Goal: Task Accomplishment & Management: Manage account settings

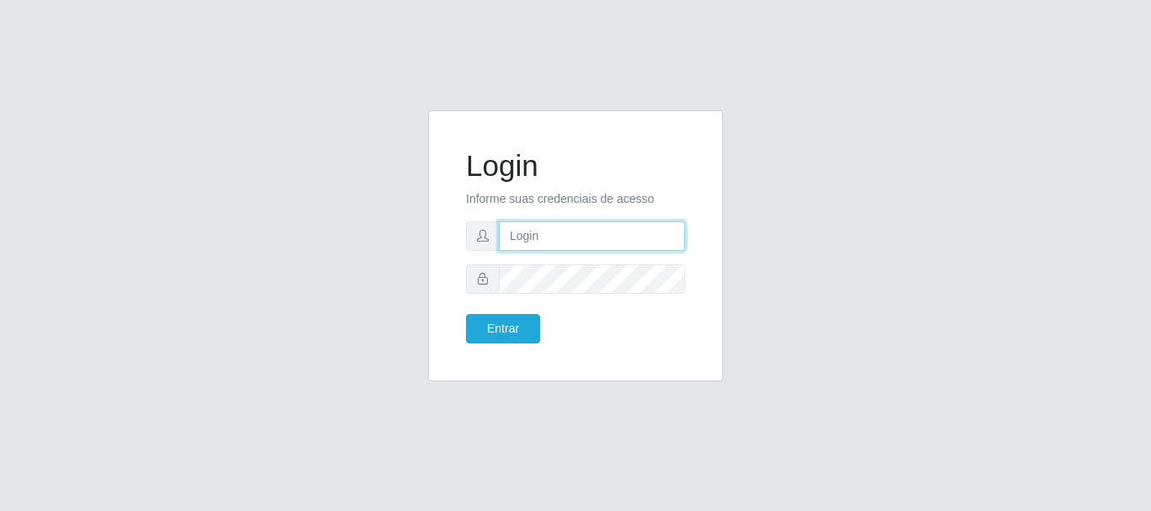
click at [562, 237] on input "text" at bounding box center [592, 236] width 186 height 29
type input "e"
type input "[PERSON_NAME][EMAIL_ADDRESS][DOMAIN_NAME]"
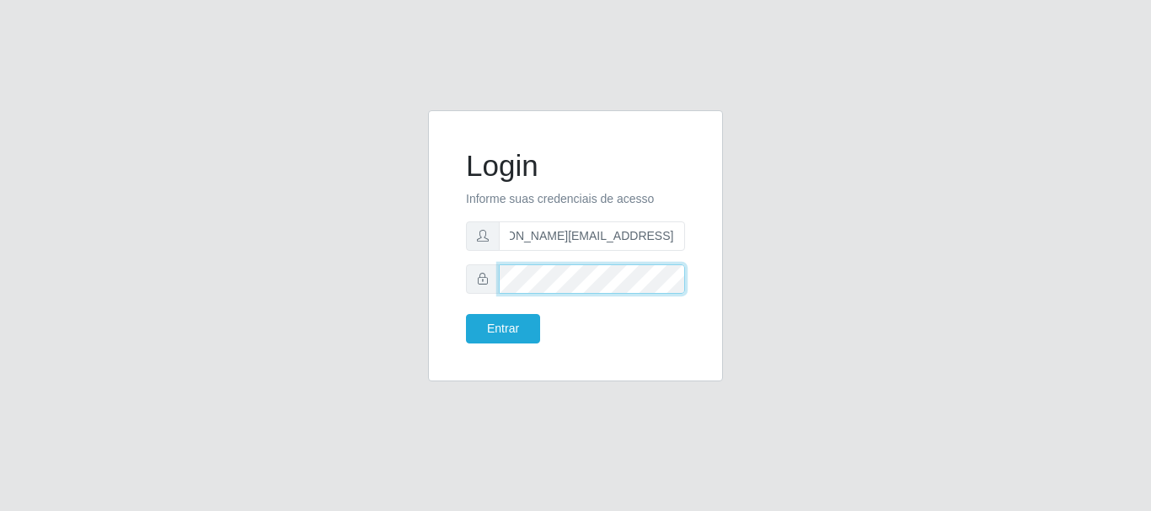
scroll to position [0, 0]
click at [466, 314] on button "Entrar" at bounding box center [503, 328] width 74 height 29
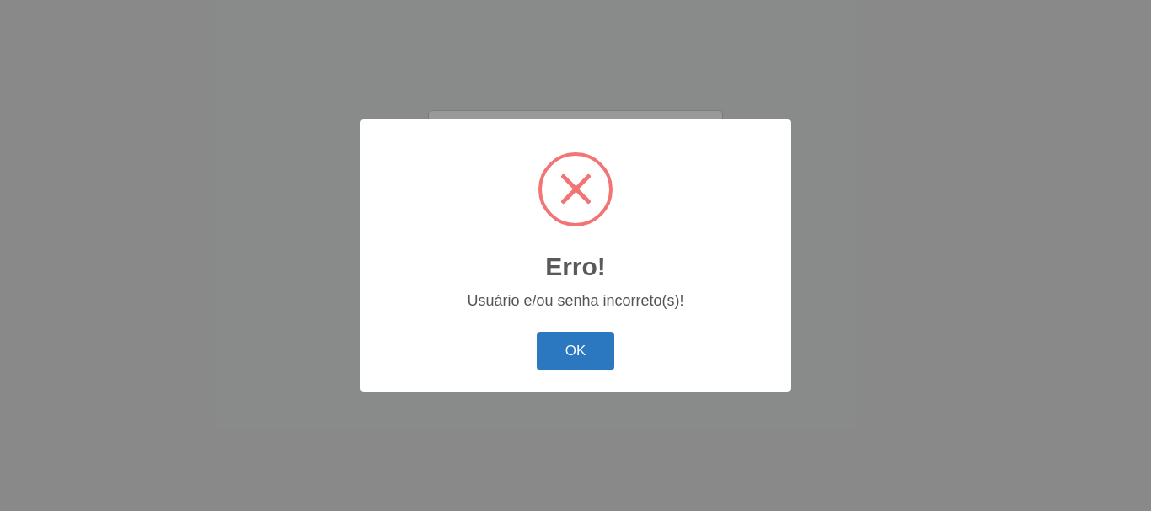
click at [588, 348] on button "OK" at bounding box center [576, 352] width 78 height 40
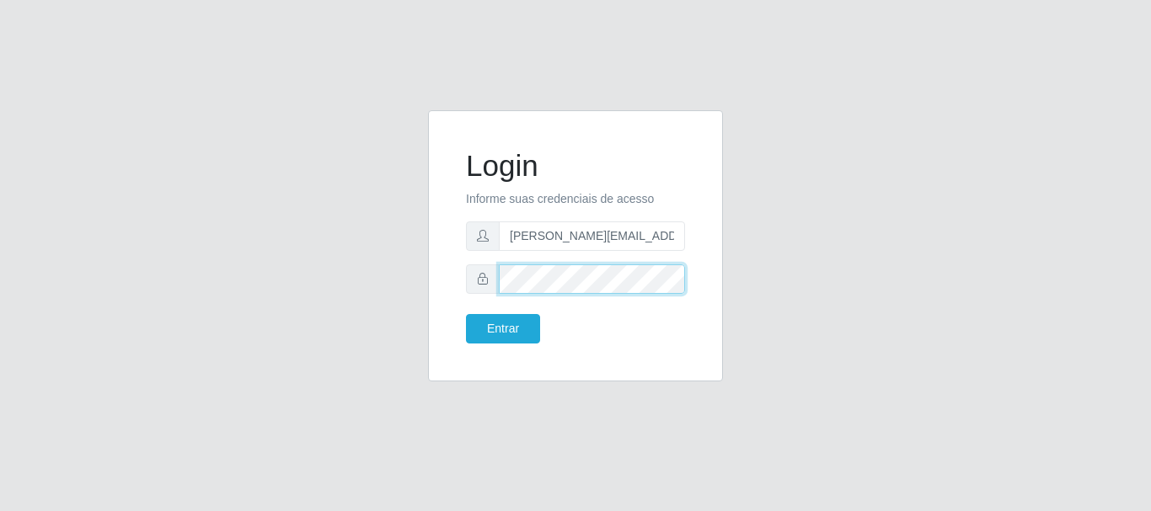
click at [466, 314] on button "Entrar" at bounding box center [503, 328] width 74 height 29
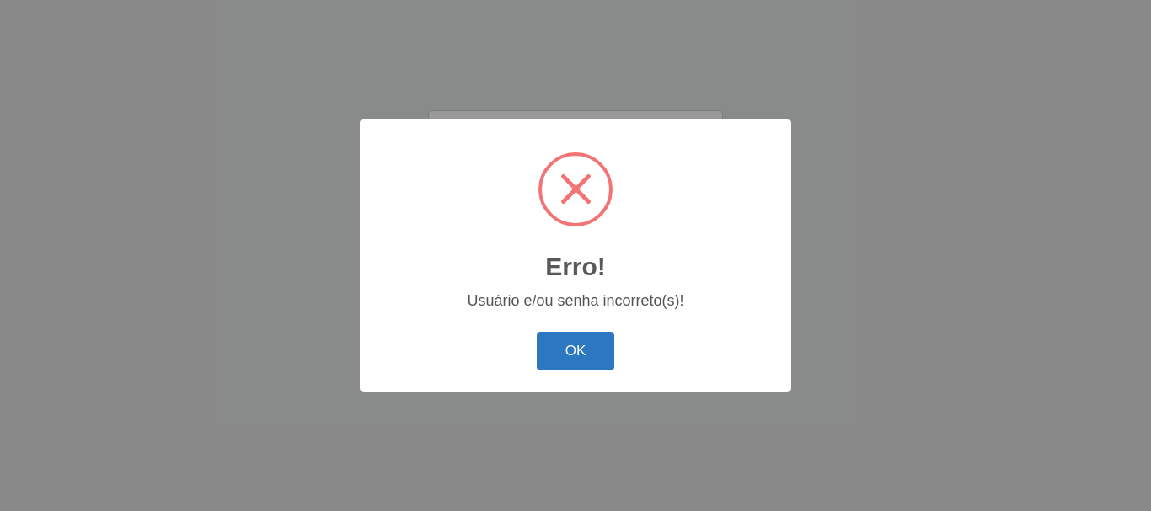
click at [574, 343] on button "OK" at bounding box center [576, 352] width 78 height 40
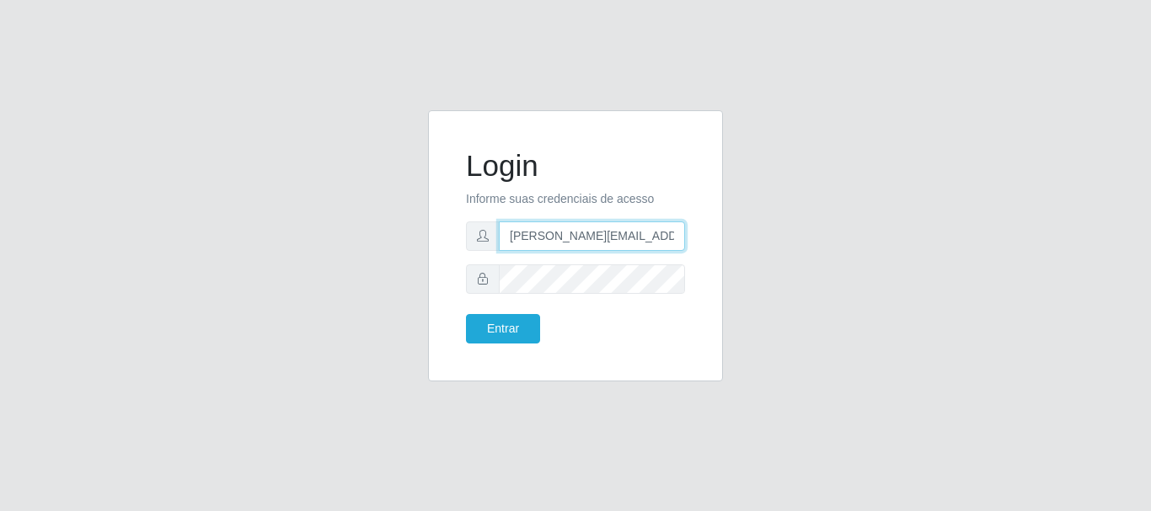
click at [671, 238] on input "[PERSON_NAME][EMAIL_ADDRESS][DOMAIN_NAME]" at bounding box center [592, 236] width 186 height 29
click at [466, 314] on button "Entrar" at bounding box center [503, 328] width 74 height 29
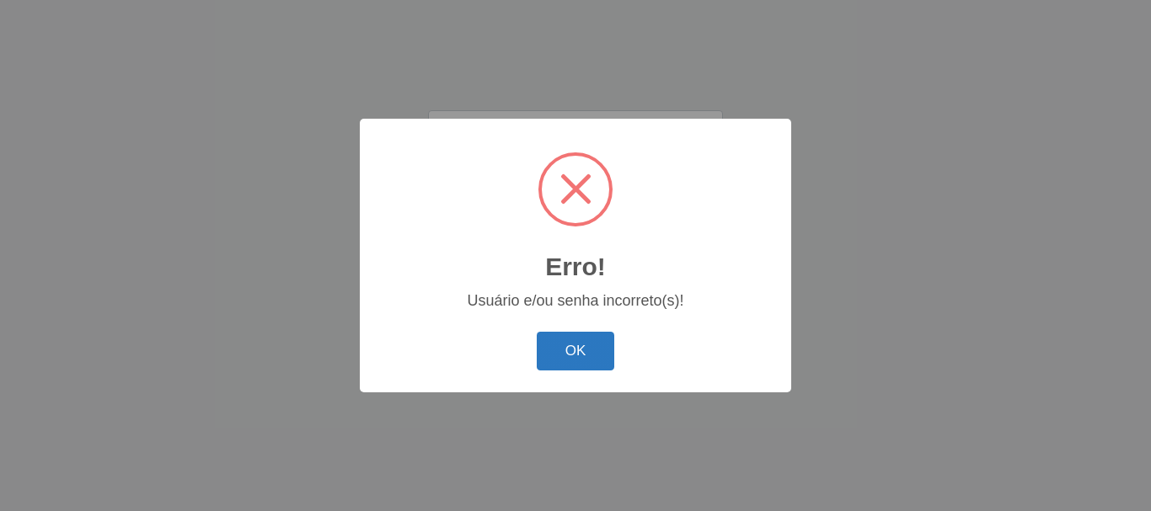
click at [566, 350] on button "OK" at bounding box center [576, 352] width 78 height 40
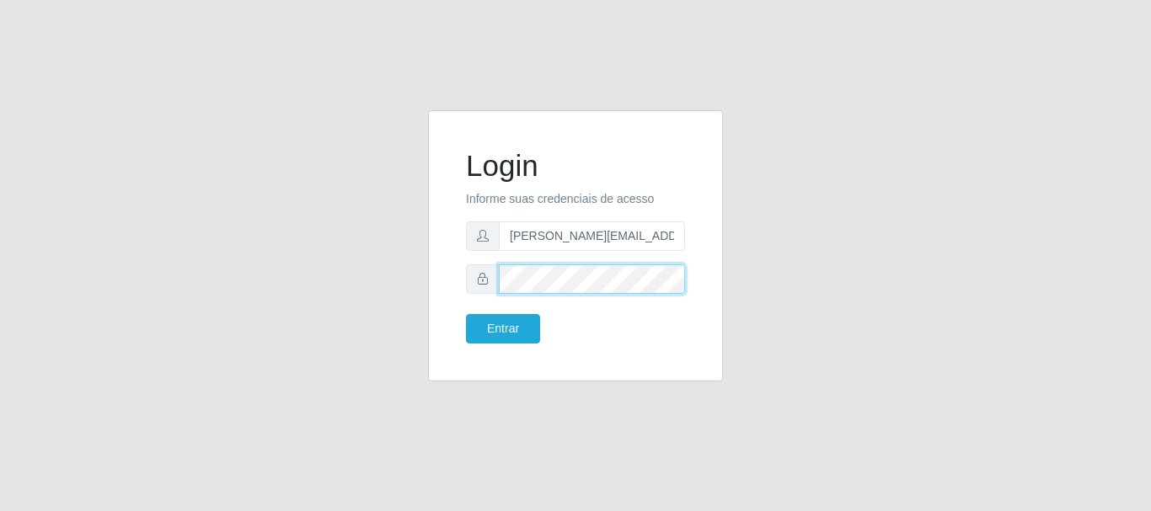
click at [466, 314] on button "Entrar" at bounding box center [503, 328] width 74 height 29
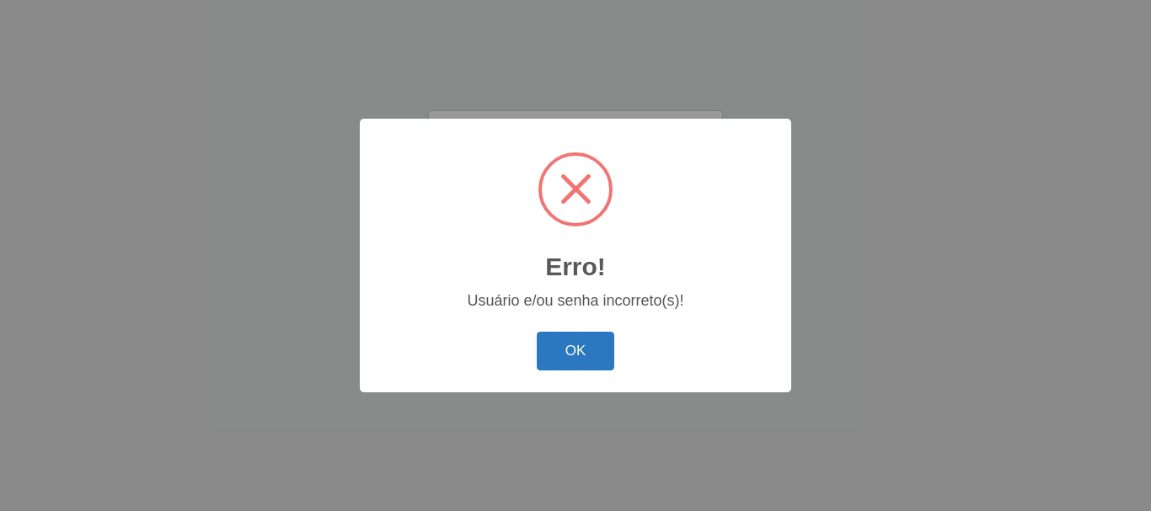
click at [575, 343] on button "OK" at bounding box center [576, 352] width 78 height 40
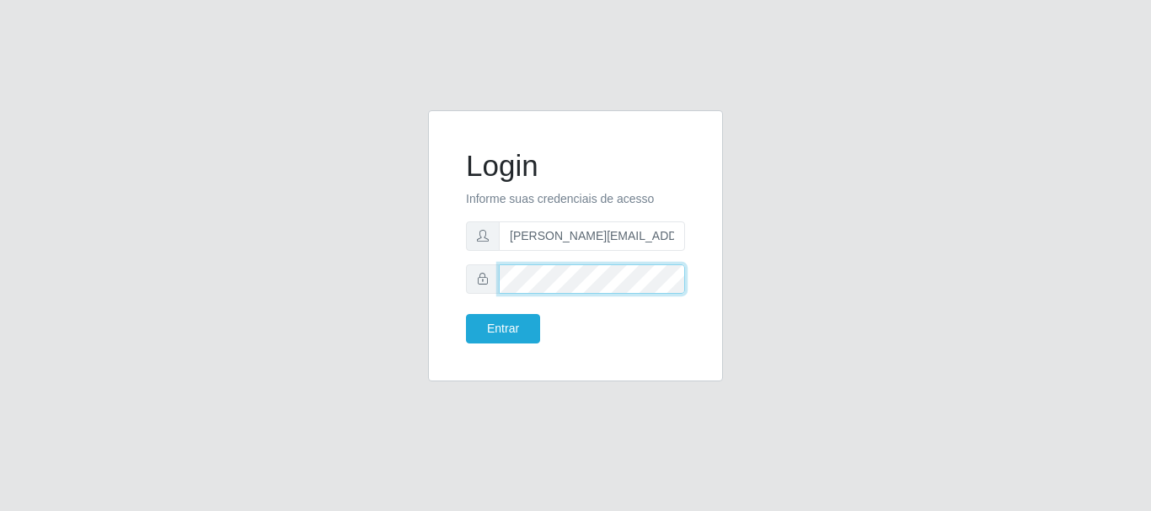
click at [466, 314] on button "Entrar" at bounding box center [503, 328] width 74 height 29
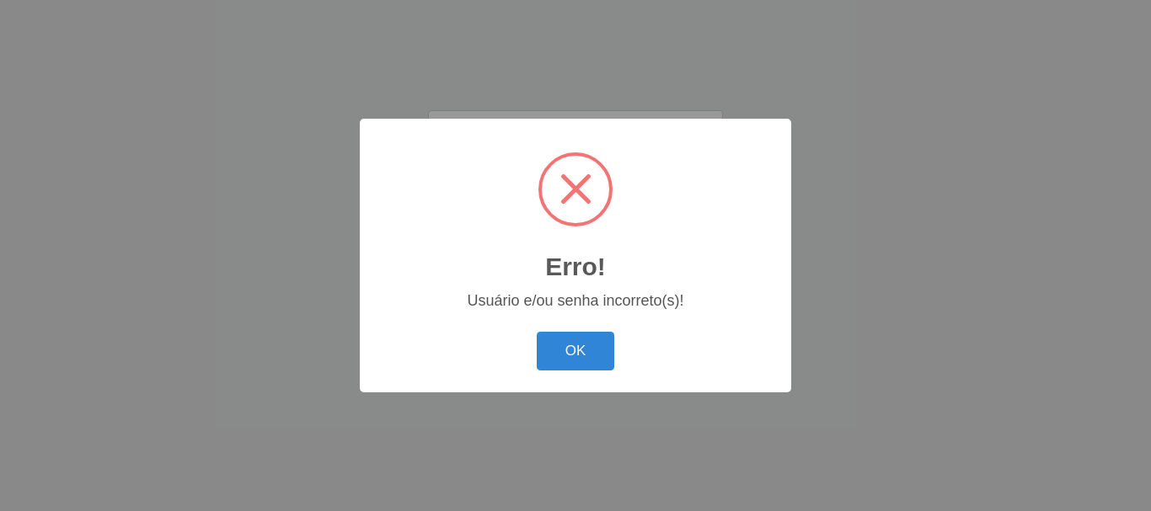
click at [537, 332] on button "OK" at bounding box center [576, 352] width 78 height 40
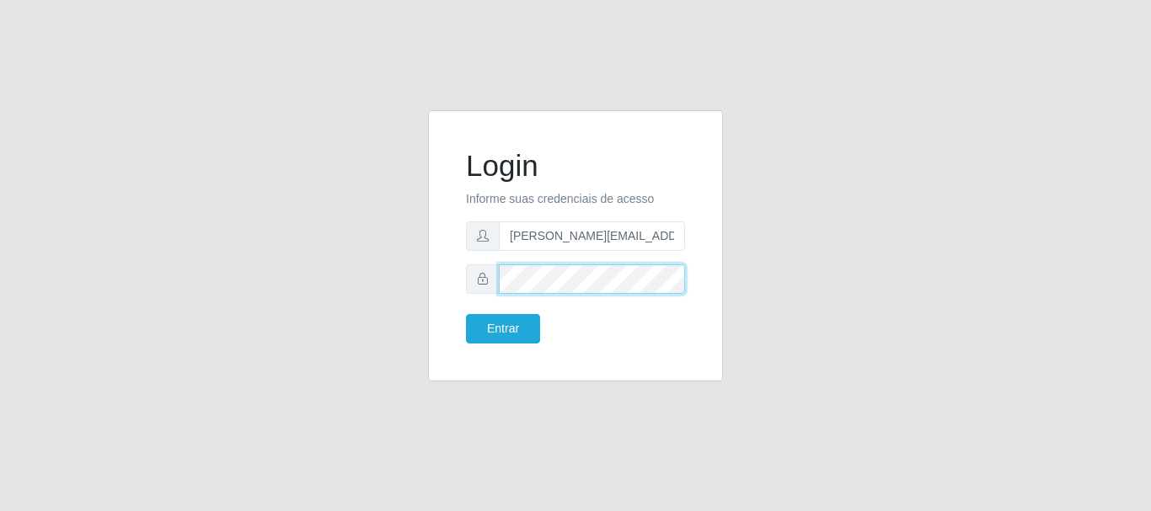
click at [466, 314] on button "Entrar" at bounding box center [503, 328] width 74 height 29
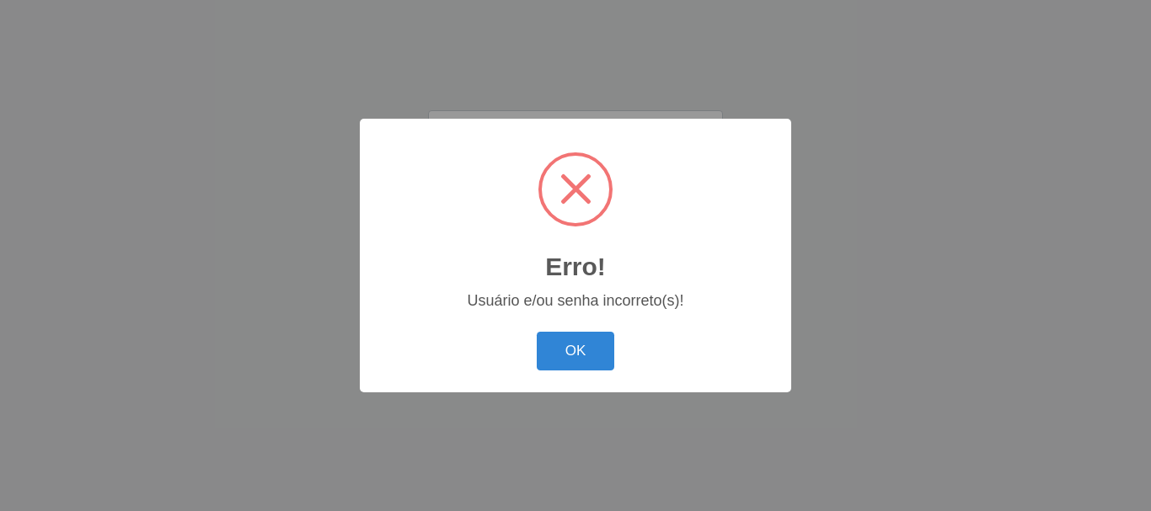
click at [537, 332] on button "OK" at bounding box center [576, 352] width 78 height 40
